Goal: Task Accomplishment & Management: Complete application form

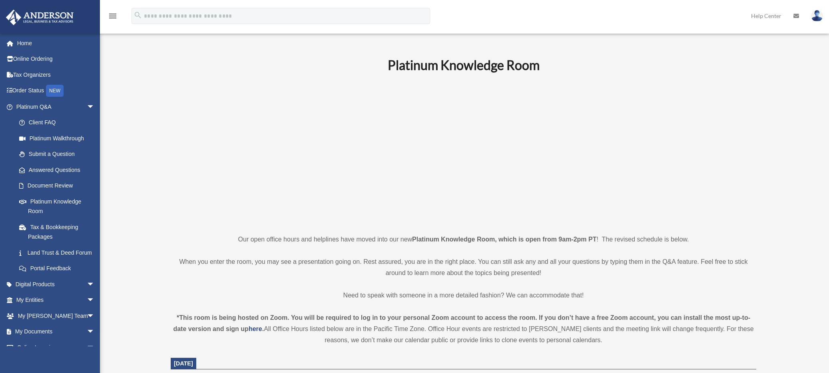
scroll to position [89, 0]
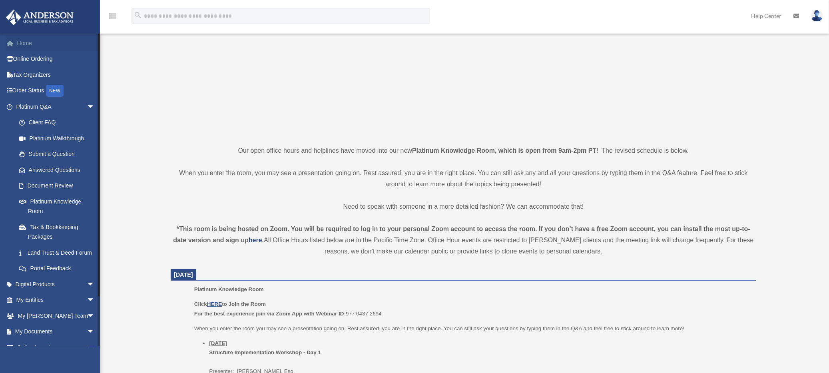
click at [41, 46] on link "Home" at bounding box center [56, 43] width 101 height 16
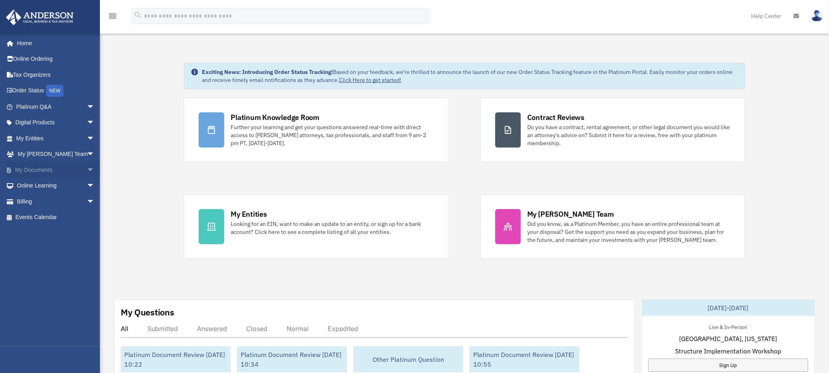
click at [87, 170] on span "arrow_drop_down" at bounding box center [95, 170] width 16 height 16
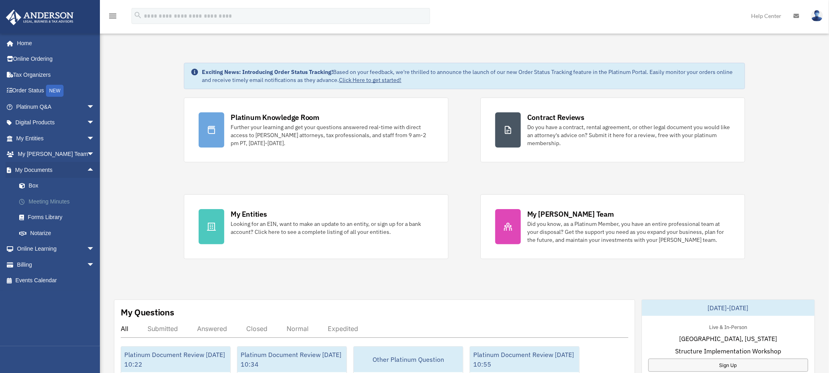
click at [77, 201] on link "Meeting Minutes" at bounding box center [59, 202] width 96 height 16
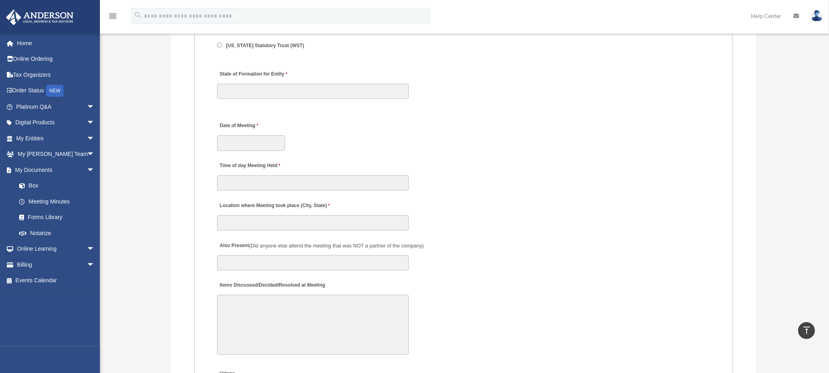
scroll to position [1155, 0]
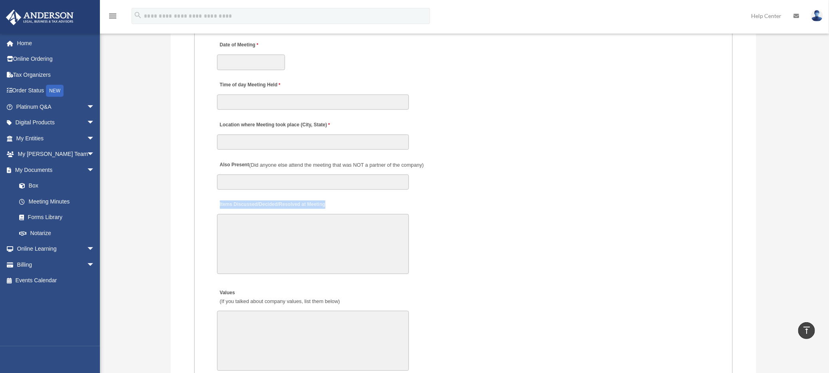
drag, startPoint x: 326, startPoint y: 194, endPoint x: 216, endPoint y: 198, distance: 110.0
click at [216, 198] on div "Items Discussed/Decided/Resolved at Meeting 30000 characters left." at bounding box center [463, 236] width 495 height 83
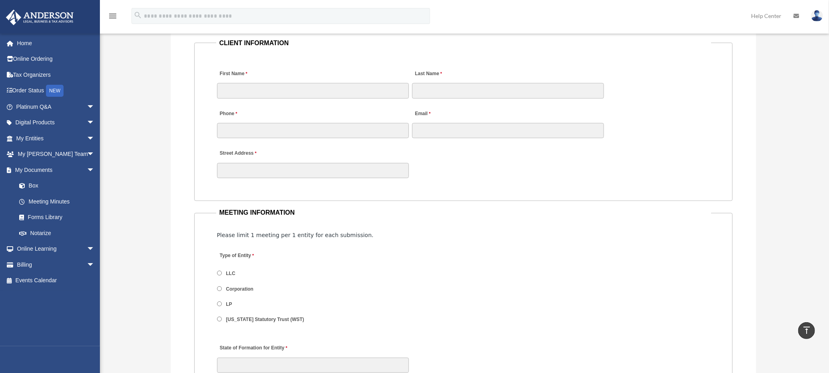
scroll to position [933, 0]
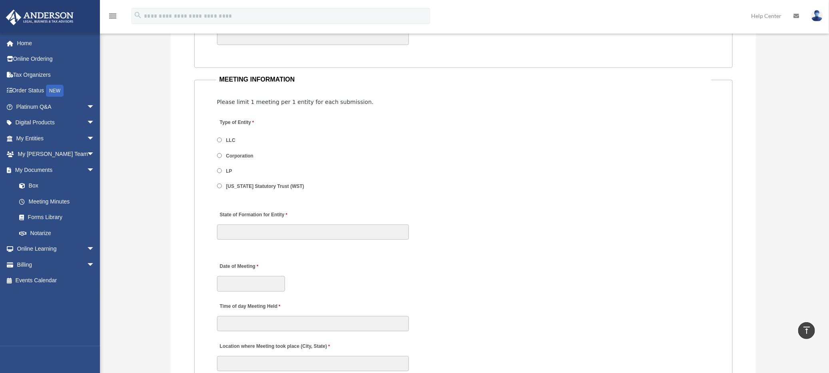
click at [220, 134] on span "LLC" at bounding box center [264, 141] width 95 height 14
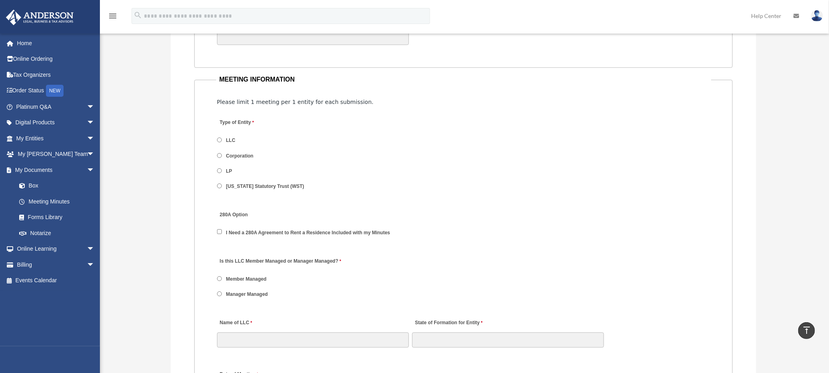
click at [240, 295] on span "Manager Managed" at bounding box center [246, 295] width 59 height 14
click at [241, 292] on label "Manager Managed" at bounding box center [247, 294] width 47 height 7
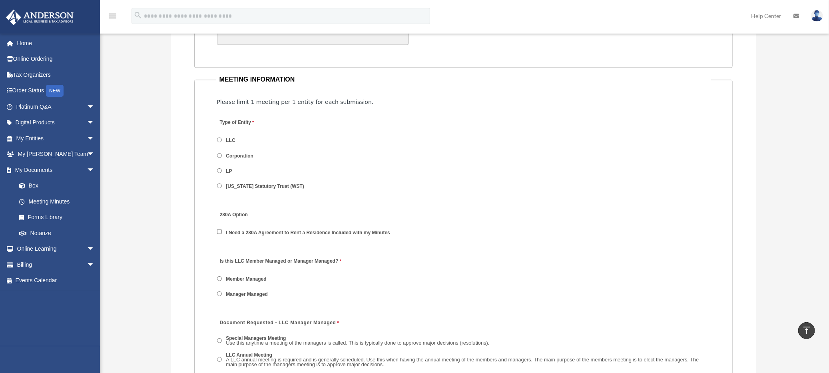
scroll to position [1022, 0]
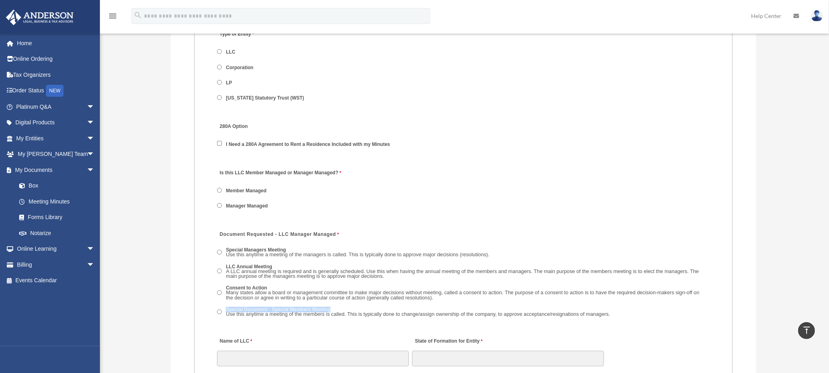
drag, startPoint x: 334, startPoint y: 305, endPoint x: 223, endPoint y: 305, distance: 111.2
click at [223, 305] on span "Special Document - Special Members Meeting Use this anytime a meeting of the me…" at bounding box center [463, 312] width 493 height 15
copy label "Special Document - Special Members Meeting"
click at [289, 306] on label "Special Document - Special Members Meeting Use this anytime a meeting of the me…" at bounding box center [418, 312] width 389 height 12
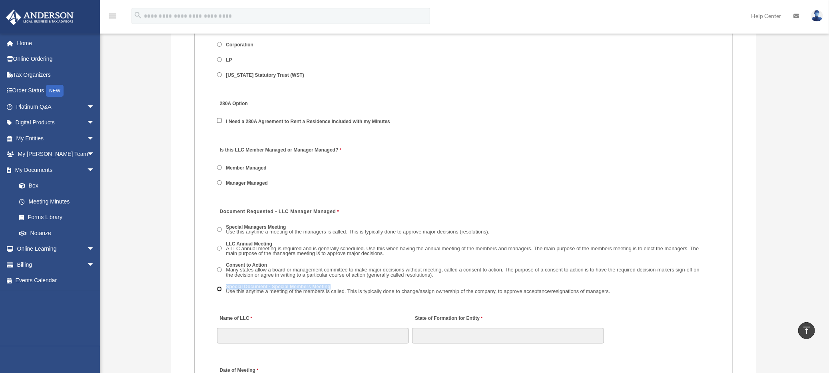
scroll to position [1066, 0]
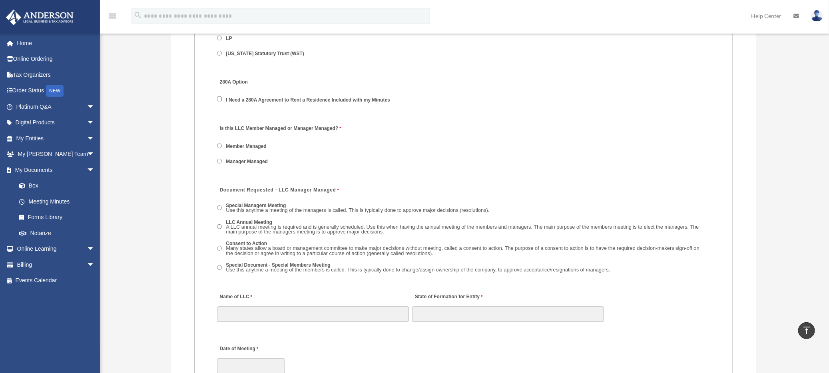
click at [272, 287] on div "Name of LLC 80 characters left." at bounding box center [313, 304] width 194 height 35
drag, startPoint x: 258, startPoint y: 308, endPoint x: 225, endPoint y: 311, distance: 33.7
click at [258, 308] on input "Name of LLC" at bounding box center [313, 313] width 192 height 15
click at [402, 269] on span "Special Document - Special Members Meeting Use this anytime a meeting of the me…" at bounding box center [463, 268] width 493 height 15
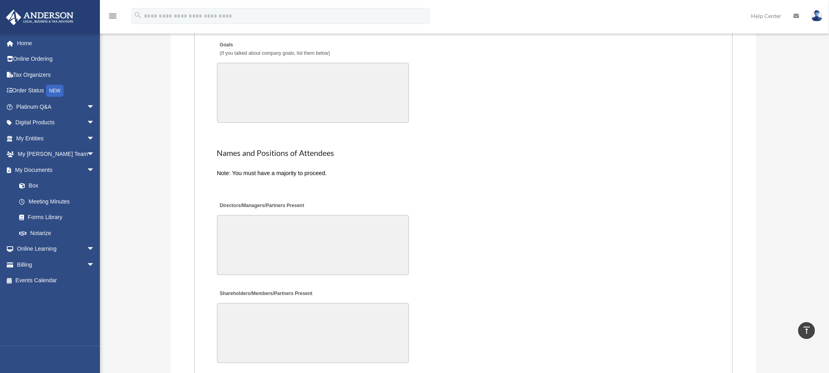
scroll to position [1732, 0]
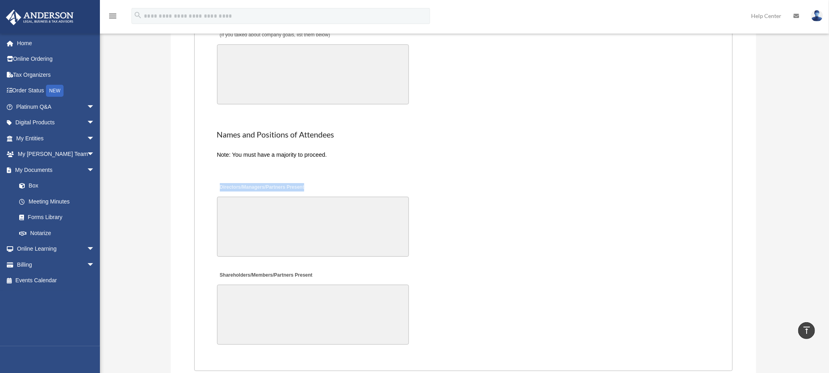
drag, startPoint x: 304, startPoint y: 173, endPoint x: 218, endPoint y: 176, distance: 86.0
click at [218, 178] on div "Directors/Managers/Partners Present" at bounding box center [463, 219] width 495 height 83
copy label "Directors/Managers/Partners Present"
drag, startPoint x: 297, startPoint y: 254, endPoint x: 301, endPoint y: 260, distance: 6.8
click at [297, 266] on div "Shareholders/Members/Partners Present" at bounding box center [463, 307] width 495 height 83
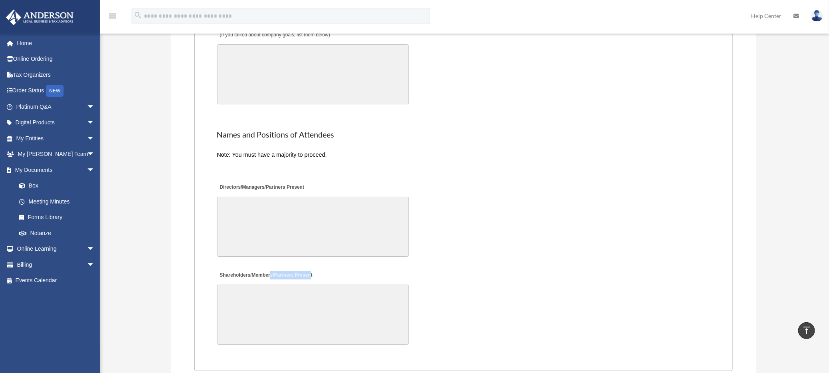
drag, startPoint x: 310, startPoint y: 262, endPoint x: 304, endPoint y: 263, distance: 6.0
click at [270, 270] on label "Shareholders/Members/Partners Present" at bounding box center [266, 275] width 98 height 11
click at [313, 270] on label "Shareholders/Members/Partners Present" at bounding box center [266, 275] width 98 height 11
click at [313, 285] on textarea "Shareholders/Members/Partners Present" at bounding box center [313, 315] width 192 height 60
drag, startPoint x: 314, startPoint y: 263, endPoint x: 232, endPoint y: 261, distance: 82.0
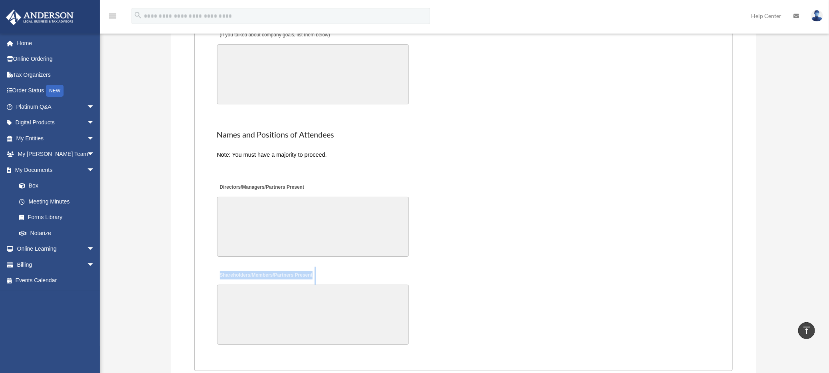
click at [232, 266] on div "Shareholders/Members/Partners Present" at bounding box center [463, 307] width 495 height 83
drag, startPoint x: 263, startPoint y: 258, endPoint x: 305, endPoint y: 258, distance: 42.4
click at [263, 270] on label "Shareholders/Members/Partners Present" at bounding box center [266, 275] width 98 height 11
click at [263, 285] on textarea "Shareholders/Members/Partners Present" at bounding box center [313, 315] width 192 height 60
drag, startPoint x: 309, startPoint y: 258, endPoint x: 211, endPoint y: 259, distance: 98.4
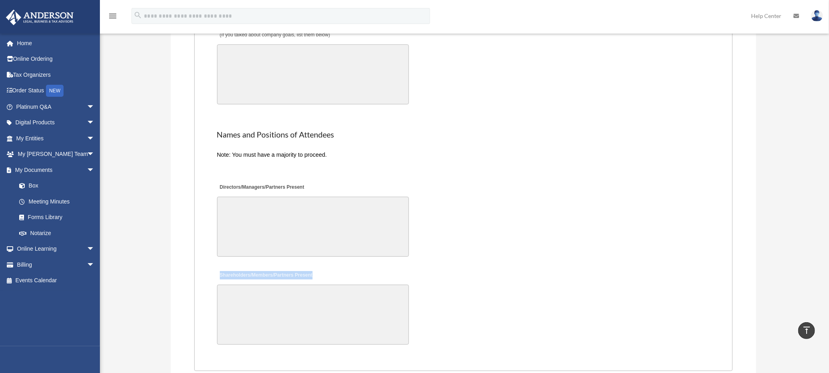
copy label "Shareholders/Members/Partners Present"
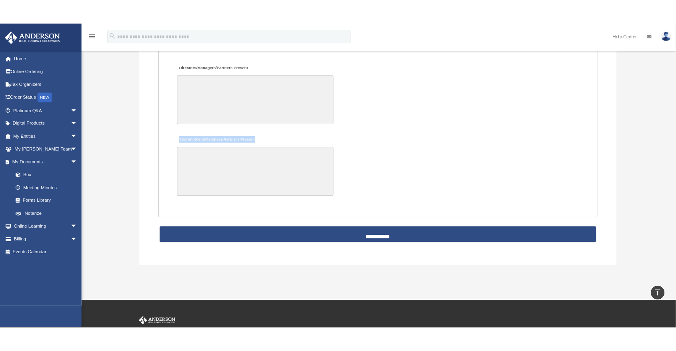
scroll to position [1864, 0]
